Goal: Check status: Check status

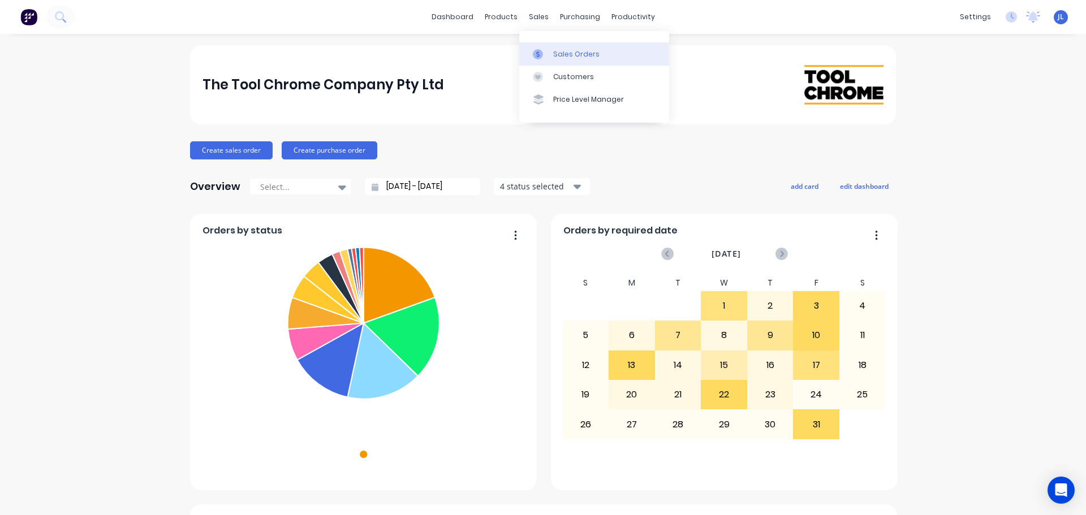
click at [553, 57] on div "Sales Orders" at bounding box center [576, 54] width 46 height 10
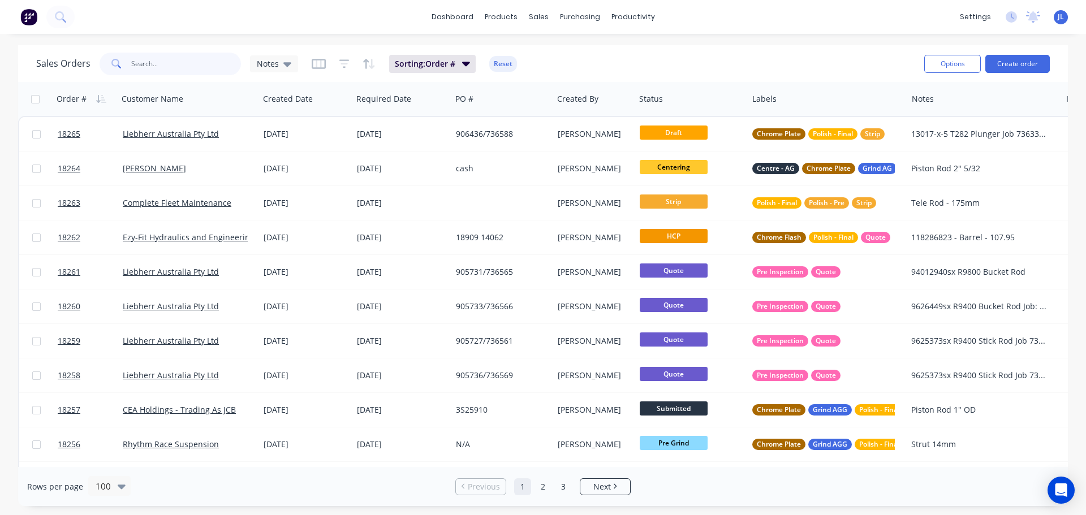
click at [167, 66] on input "text" at bounding box center [186, 64] width 110 height 23
type input "8"
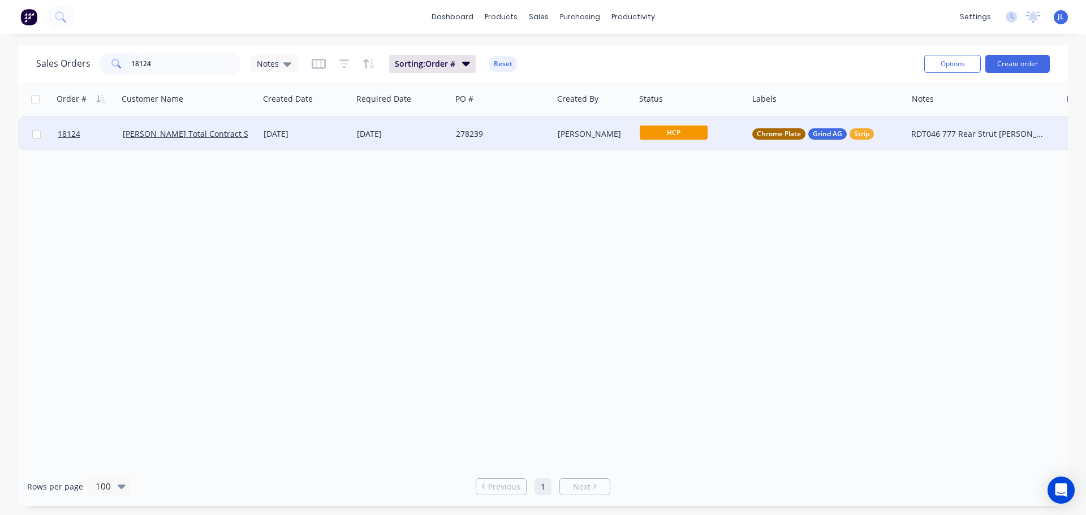
click at [686, 129] on span "HCP" at bounding box center [673, 133] width 68 height 14
click at [678, 316] on span "Final Grind" at bounding box center [665, 313] width 42 height 11
click at [196, 59] on input "18124" at bounding box center [186, 64] width 110 height 23
click at [686, 140] on span "HCP" at bounding box center [673, 133] width 68 height 14
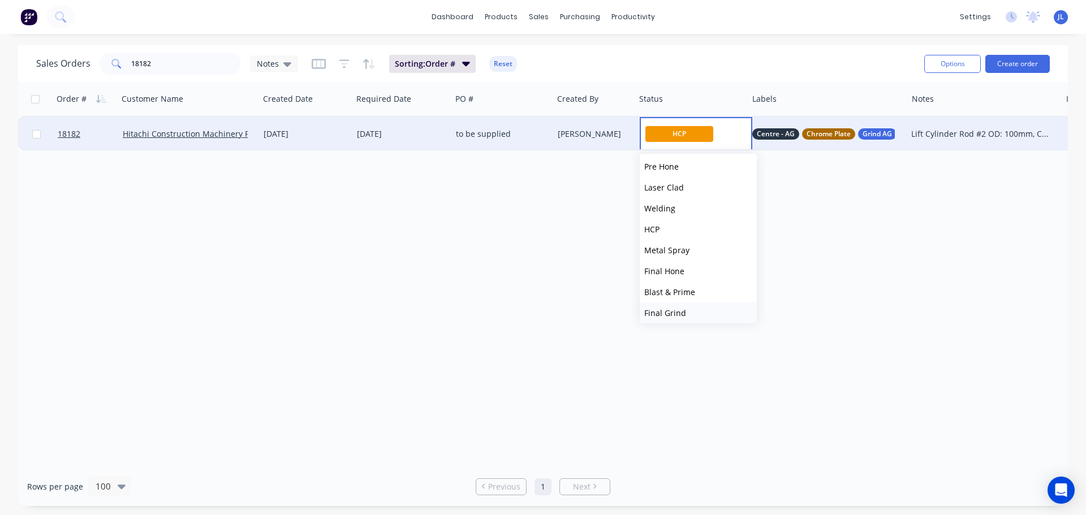
click at [677, 306] on button "Final Grind" at bounding box center [697, 312] width 117 height 21
click at [178, 59] on input "18182" at bounding box center [186, 64] width 110 height 23
click at [652, 132] on span "HCP" at bounding box center [673, 133] width 68 height 14
click at [682, 310] on span "Final Grind" at bounding box center [665, 313] width 42 height 11
drag, startPoint x: 141, startPoint y: 62, endPoint x: 214, endPoint y: 60, distance: 73.0
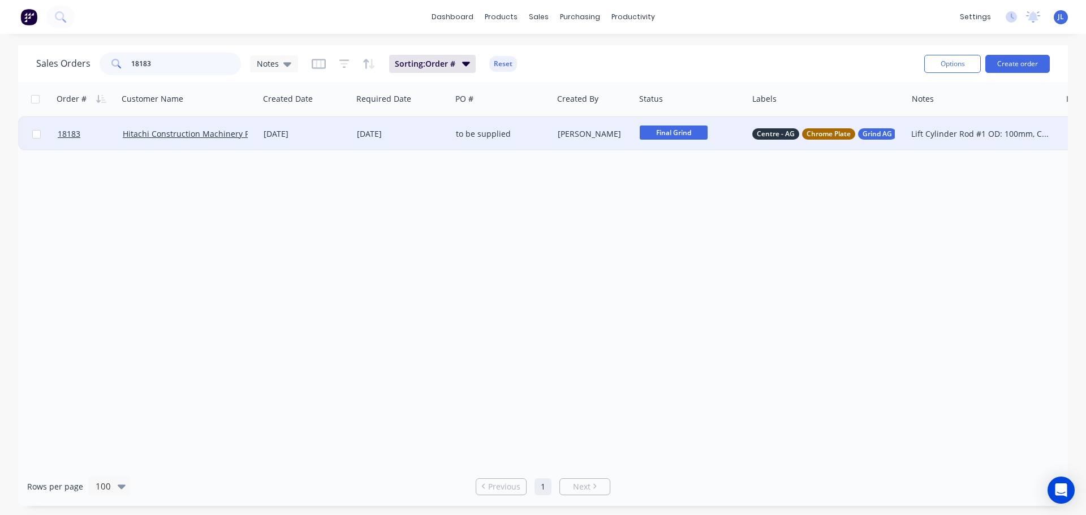
click at [214, 60] on input "18183" at bounding box center [186, 64] width 110 height 23
click at [692, 135] on span "HCP" at bounding box center [673, 133] width 68 height 14
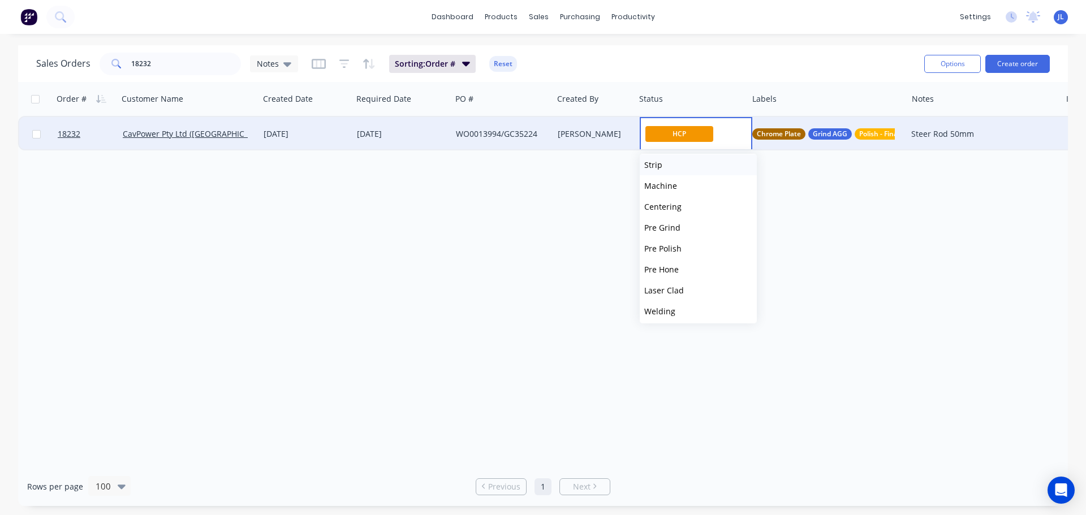
scroll to position [226, 0]
click at [682, 250] on button "Final Grind" at bounding box center [697, 256] width 117 height 21
click at [176, 70] on input "18232" at bounding box center [186, 64] width 110 height 23
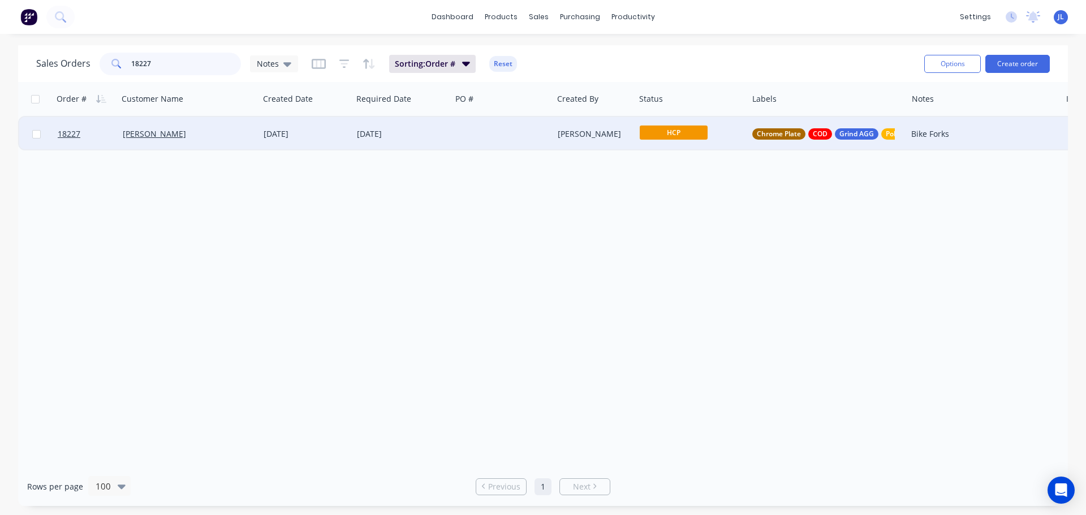
type input "18227"
click at [659, 134] on span "HCP" at bounding box center [673, 133] width 68 height 14
click at [672, 312] on span "Final Grind" at bounding box center [665, 313] width 42 height 11
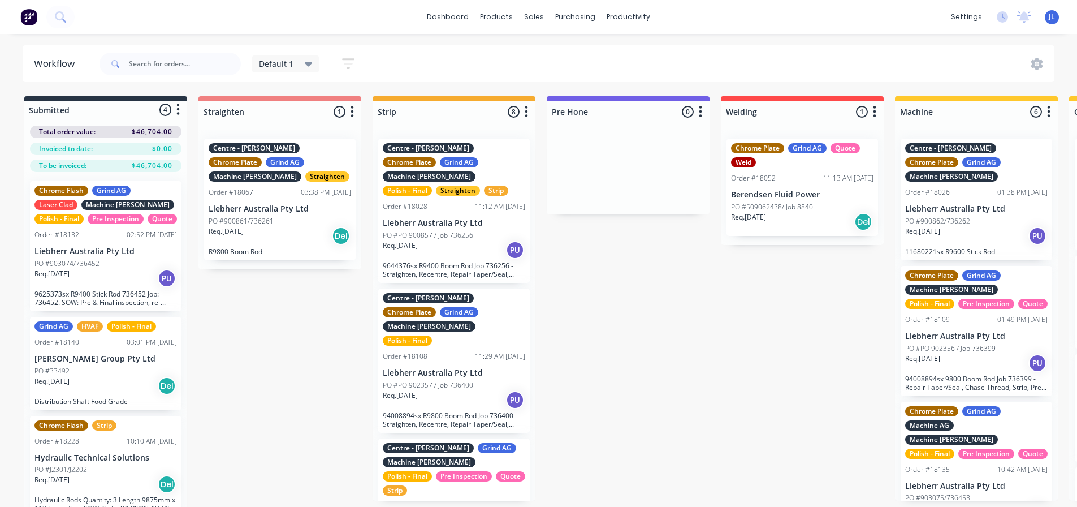
scroll to position [0, 2359]
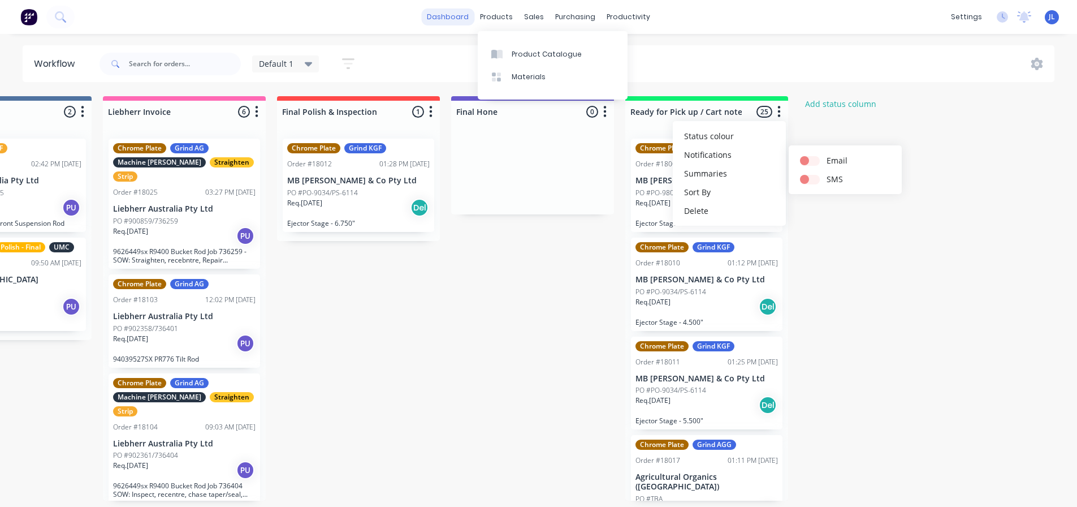
click at [454, 15] on link "dashboard" at bounding box center [447, 16] width 53 height 17
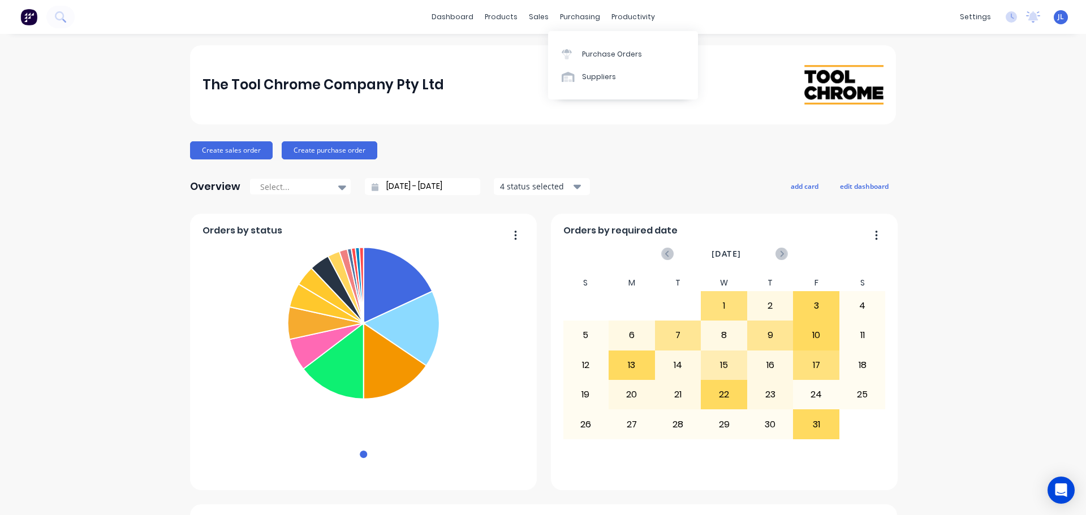
click at [544, 66] on div "The Tool Chrome Company Pty Ltd" at bounding box center [542, 85] width 681 height 40
click at [567, 52] on icon at bounding box center [566, 51] width 10 height 4
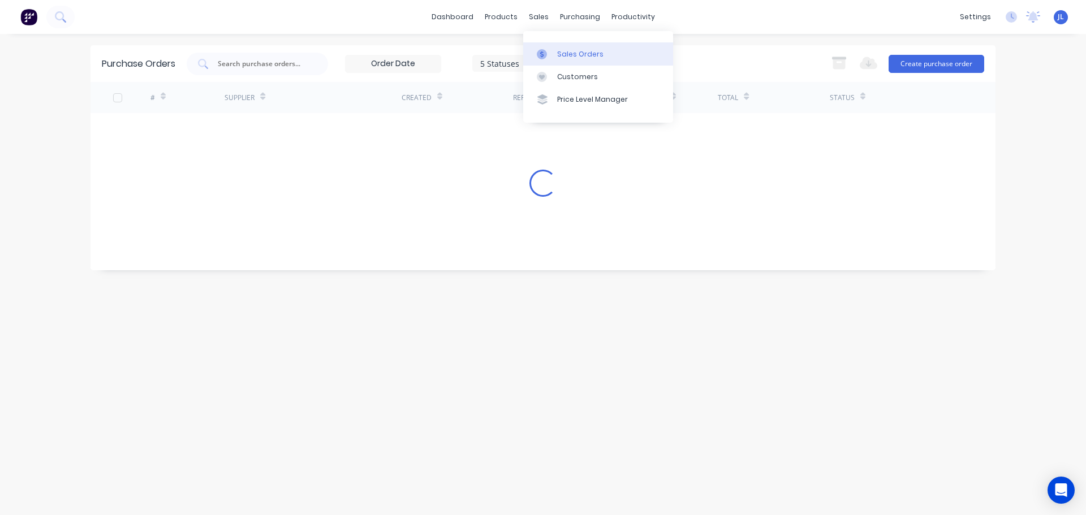
click at [553, 60] on link "Sales Orders" at bounding box center [598, 53] width 150 height 23
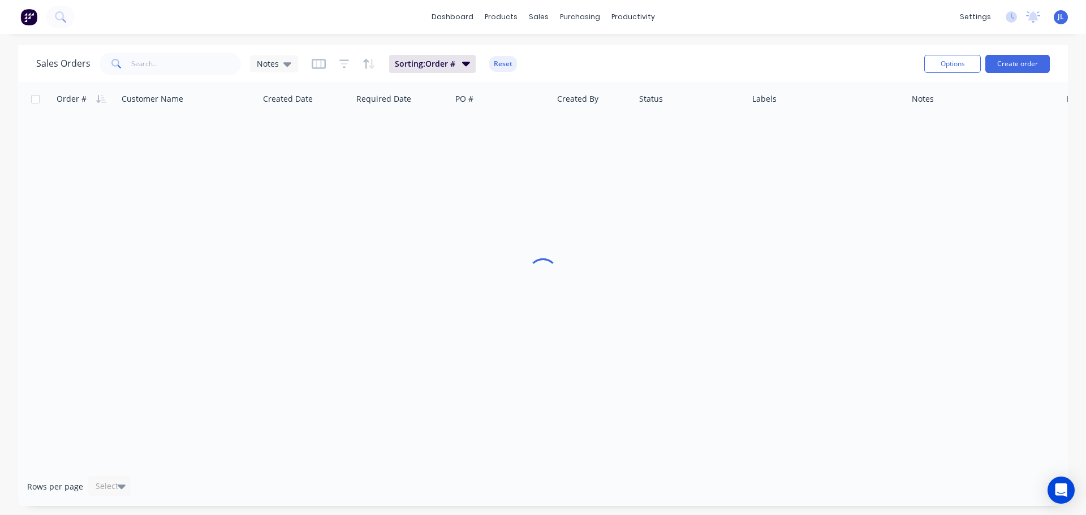
click at [218, 76] on div "Sales Orders Notes Sorting: Order # Reset" at bounding box center [475, 64] width 879 height 28
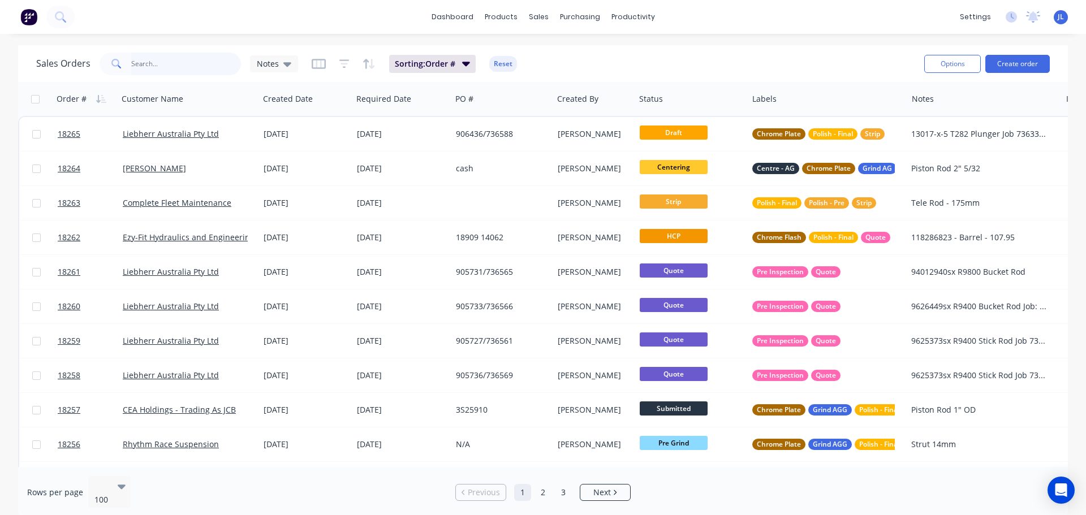
click at [209, 74] on input "text" at bounding box center [186, 64] width 110 height 23
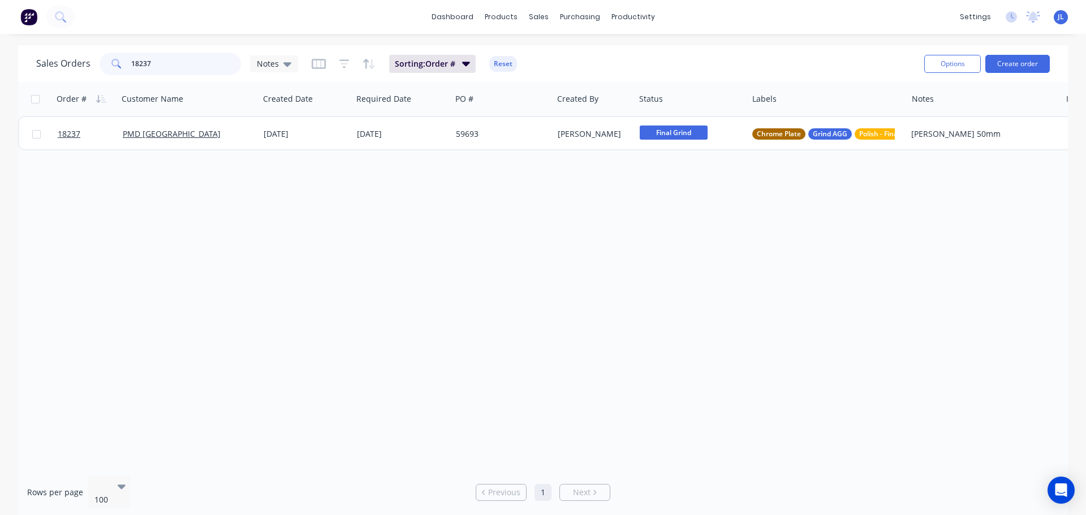
drag, startPoint x: 179, startPoint y: 64, endPoint x: 103, endPoint y: 67, distance: 76.4
click at [103, 67] on div "18237" at bounding box center [170, 64] width 141 height 23
type input "18224"
drag, startPoint x: 173, startPoint y: 67, endPoint x: 46, endPoint y: 58, distance: 127.0
click at [46, 58] on div "Sales Orders 18224 Notes" at bounding box center [167, 64] width 262 height 23
